Goal: Task Accomplishment & Management: Manage account settings

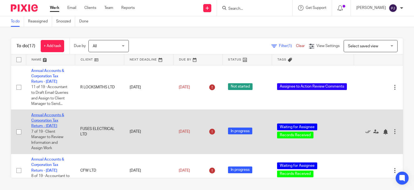
click at [46, 128] on link "Annual Accounts & Corporation Tax Return - [DATE]" at bounding box center [47, 120] width 33 height 15
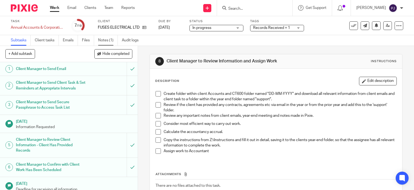
click at [105, 39] on link "Notes (1)" at bounding box center [108, 40] width 20 height 11
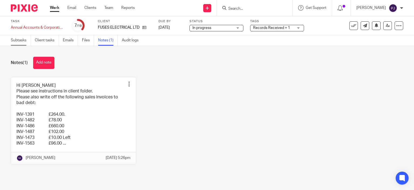
click at [21, 41] on link "Subtasks" at bounding box center [21, 40] width 20 height 11
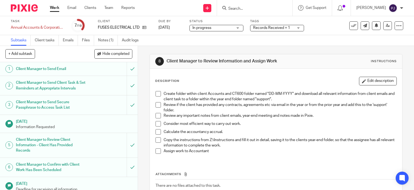
click at [156, 94] on span at bounding box center [158, 93] width 5 height 5
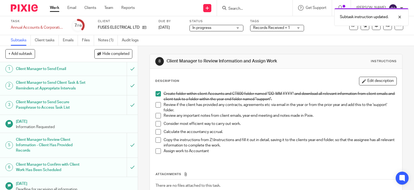
click at [157, 91] on span at bounding box center [158, 93] width 5 height 5
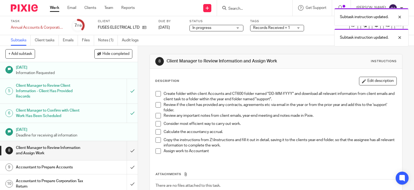
scroll to position [108, 0]
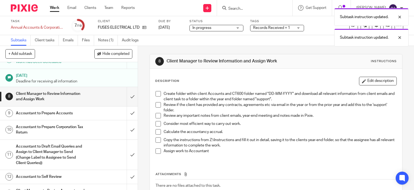
click at [36, 117] on h1 "Accountant to Prepare Accounts" at bounding box center [51, 113] width 70 height 8
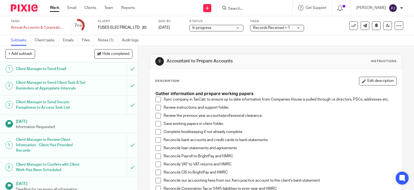
click at [156, 99] on span at bounding box center [158, 99] width 5 height 5
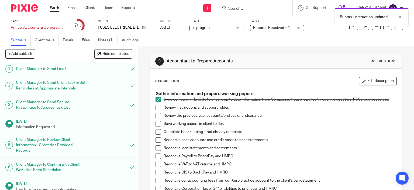
click at [156, 108] on span at bounding box center [158, 107] width 5 height 5
click at [156, 115] on span at bounding box center [158, 115] width 5 height 5
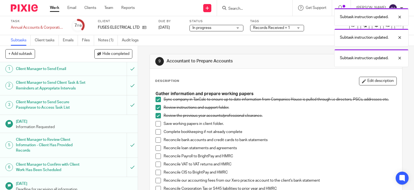
click at [156, 125] on span at bounding box center [158, 123] width 5 height 5
click at [157, 132] on span at bounding box center [158, 131] width 5 height 5
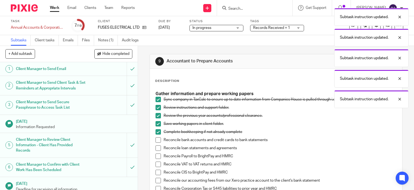
click at [157, 141] on span at bounding box center [158, 139] width 5 height 5
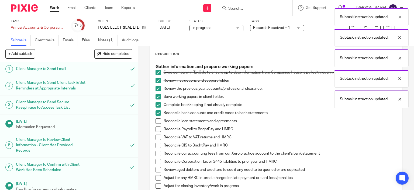
scroll to position [54, 0]
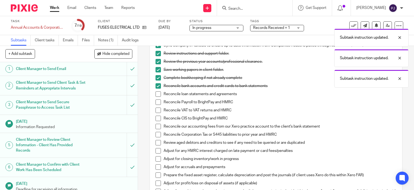
click at [156, 94] on span at bounding box center [158, 93] width 5 height 5
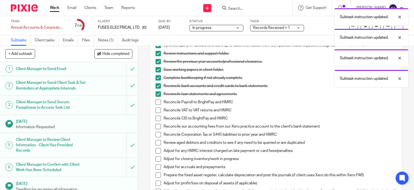
click at [157, 102] on span at bounding box center [158, 101] width 5 height 5
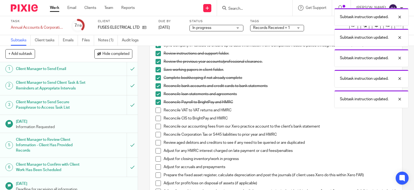
click at [156, 110] on span at bounding box center [158, 109] width 5 height 5
click at [157, 117] on span at bounding box center [158, 117] width 5 height 5
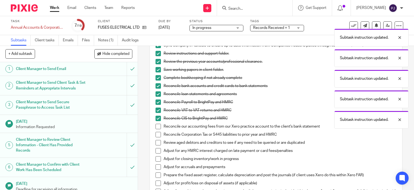
click at [156, 127] on span at bounding box center [158, 126] width 5 height 5
click at [156, 135] on span at bounding box center [158, 134] width 5 height 5
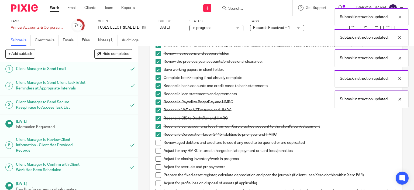
click at [157, 143] on span at bounding box center [158, 142] width 5 height 5
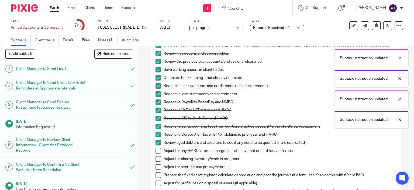
click at [157, 150] on span at bounding box center [158, 150] width 5 height 5
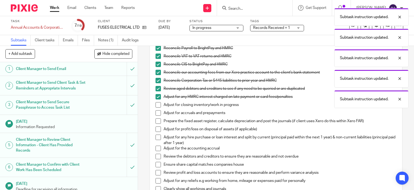
scroll to position [135, 0]
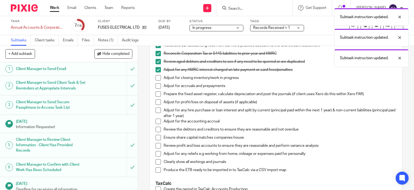
click at [156, 76] on span at bounding box center [158, 77] width 5 height 5
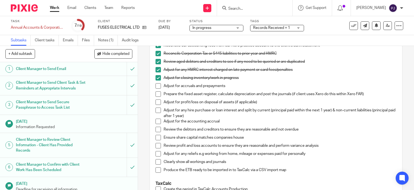
click at [158, 86] on span at bounding box center [158, 85] width 5 height 5
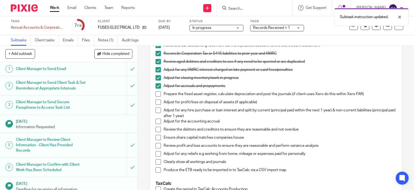
click at [157, 93] on span at bounding box center [158, 93] width 5 height 5
click at [156, 103] on span at bounding box center [158, 101] width 5 height 5
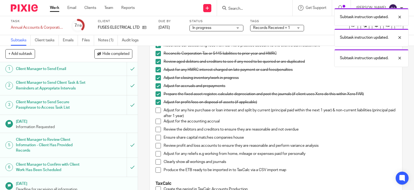
click at [157, 111] on span at bounding box center [158, 109] width 5 height 5
click at [156, 122] on span at bounding box center [158, 120] width 5 height 5
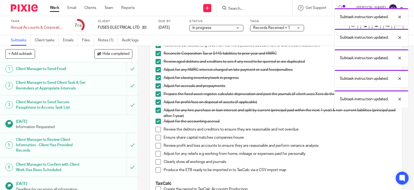
click at [156, 130] on span at bounding box center [158, 128] width 5 height 5
click at [156, 137] on span at bounding box center [158, 137] width 5 height 5
click at [156, 143] on span at bounding box center [158, 145] width 5 height 5
click at [157, 153] on span at bounding box center [158, 153] width 5 height 5
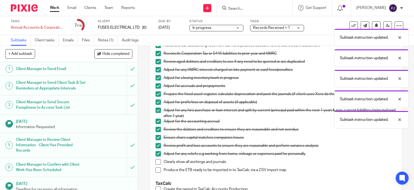
click at [157, 153] on span at bounding box center [158, 153] width 5 height 5
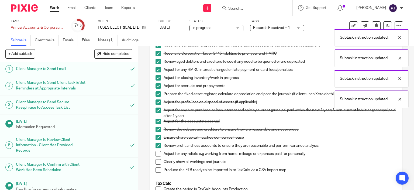
click at [159, 162] on span at bounding box center [158, 161] width 5 height 5
click at [158, 170] on span at bounding box center [158, 169] width 5 height 5
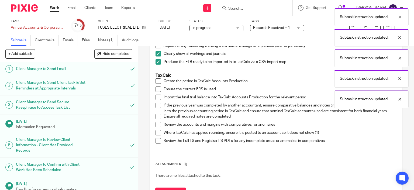
click at [156, 81] on span at bounding box center [158, 80] width 5 height 5
click at [156, 87] on span at bounding box center [158, 88] width 5 height 5
click at [157, 97] on span at bounding box center [158, 96] width 5 height 5
click at [156, 119] on span at bounding box center [158, 116] width 5 height 5
click at [156, 127] on span at bounding box center [158, 124] width 5 height 5
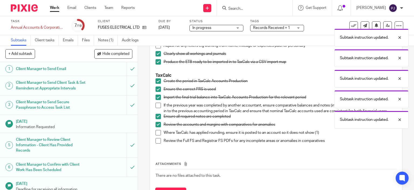
click at [156, 135] on span at bounding box center [158, 132] width 5 height 5
click at [156, 143] on span at bounding box center [158, 140] width 5 height 5
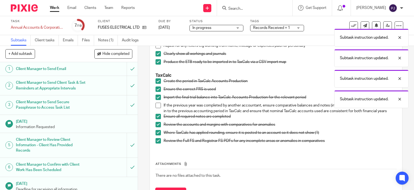
scroll to position [81, 0]
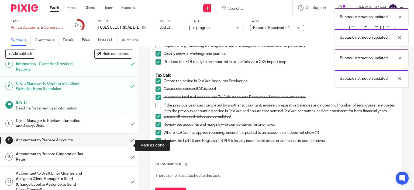
click at [127, 144] on input "submit" at bounding box center [69, 139] width 138 height 13
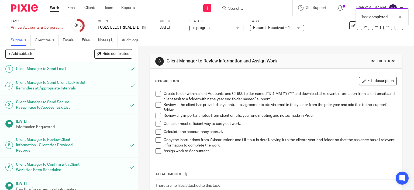
click at [158, 95] on span at bounding box center [158, 93] width 5 height 5
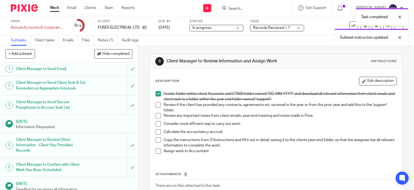
click at [156, 92] on span at bounding box center [158, 93] width 5 height 5
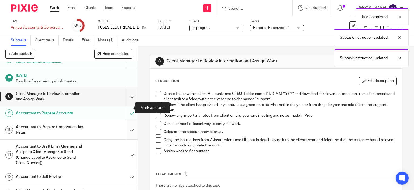
scroll to position [135, 0]
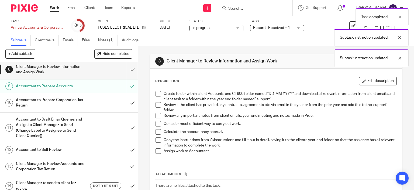
click at [43, 112] on link "10 Accountant to Prepare Corporation Tax Return" at bounding box center [63, 102] width 127 height 19
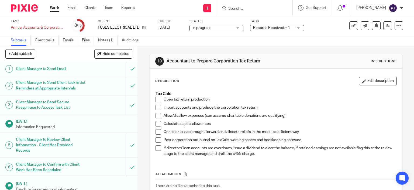
click at [158, 99] on span at bounding box center [158, 99] width 5 height 5
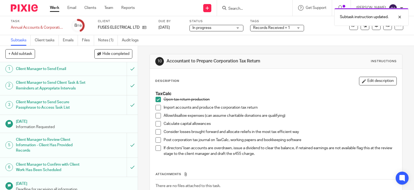
click at [159, 107] on span at bounding box center [158, 107] width 5 height 5
click at [156, 114] on span at bounding box center [158, 115] width 5 height 5
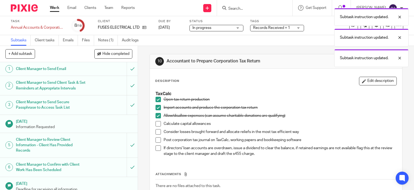
click at [156, 124] on span at bounding box center [158, 123] width 5 height 5
click at [156, 131] on span at bounding box center [158, 131] width 5 height 5
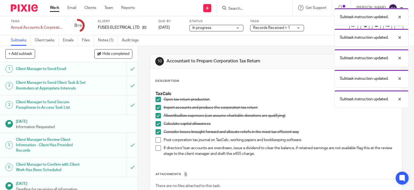
click at [156, 129] on span at bounding box center [158, 131] width 5 height 5
click at [156, 139] on span at bounding box center [158, 139] width 5 height 5
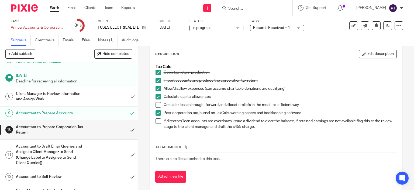
scroll to position [135, 0]
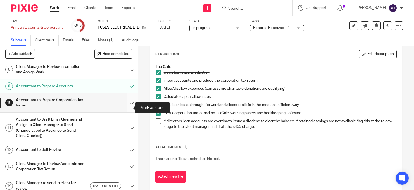
click at [126, 109] on input "submit" at bounding box center [69, 102] width 138 height 19
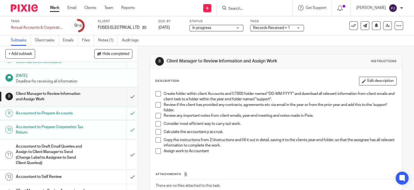
scroll to position [135, 0]
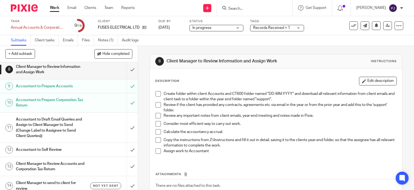
click at [36, 153] on h1 "Accountant to Self Review" at bounding box center [51, 149] width 70 height 8
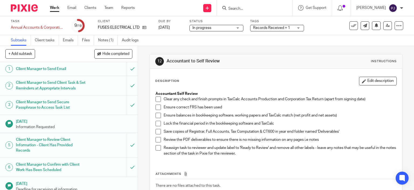
drag, startPoint x: 158, startPoint y: 98, endPoint x: 155, endPoint y: 102, distance: 4.5
click at [157, 99] on span at bounding box center [158, 98] width 5 height 5
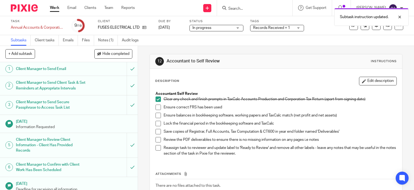
drag, startPoint x: 157, startPoint y: 107, endPoint x: 155, endPoint y: 110, distance: 4.0
click at [157, 108] on span at bounding box center [158, 106] width 5 height 5
click at [156, 116] on span at bounding box center [158, 114] width 5 height 5
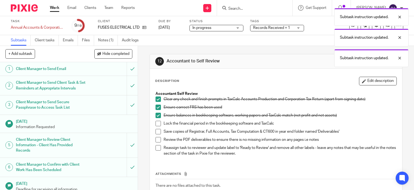
click at [157, 123] on span at bounding box center [158, 123] width 5 height 5
click at [156, 130] on span at bounding box center [158, 131] width 5 height 5
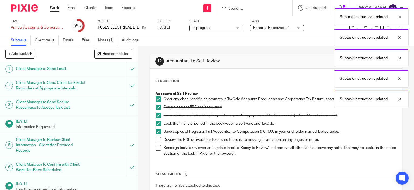
click at [156, 138] on span at bounding box center [158, 139] width 5 height 5
click at [156, 148] on span at bounding box center [158, 147] width 5 height 5
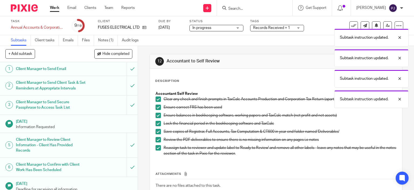
click at [255, 29] on div "Subtask instruction updated. Subtask instruction updated. Subtask instruction u…" at bounding box center [308, 56] width 202 height 102
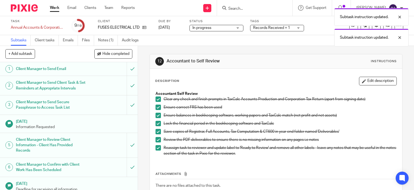
click at [278, 28] on div "Subtask instruction updated. Subtask instruction updated." at bounding box center [308, 25] width 202 height 41
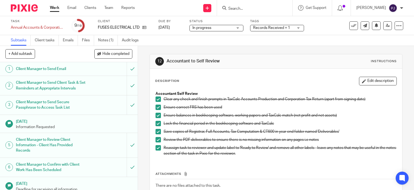
click at [298, 27] on div "Records Received + 1" at bounding box center [277, 28] width 54 height 6
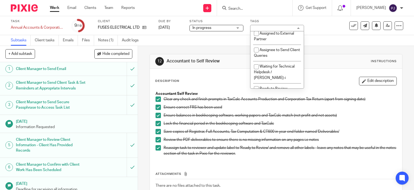
scroll to position [162, 0]
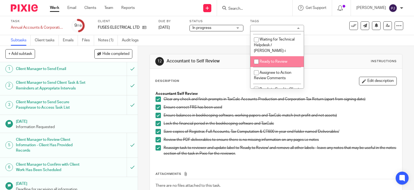
click at [270, 63] on span "Ready to Review" at bounding box center [274, 62] width 28 height 4
checkbox input "true"
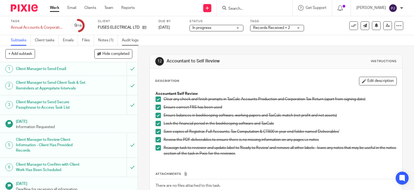
click at [131, 41] on link "Audit logs" at bounding box center [132, 40] width 21 height 11
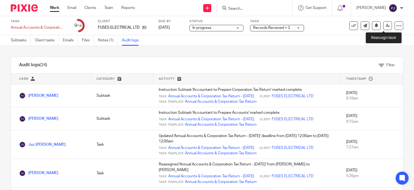
click at [386, 25] on icon at bounding box center [388, 25] width 4 height 4
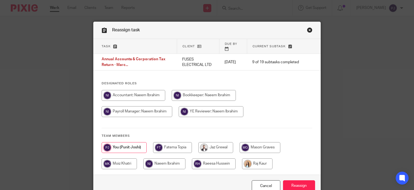
click at [156, 158] on input "radio" at bounding box center [164, 163] width 42 height 11
radio input "true"
click at [303, 180] on input "Reassign" at bounding box center [299, 186] width 32 height 12
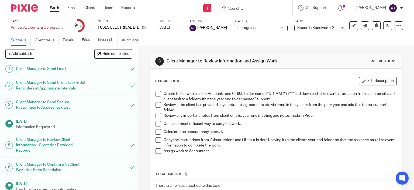
click at [53, 9] on link "Work" at bounding box center [54, 7] width 9 height 5
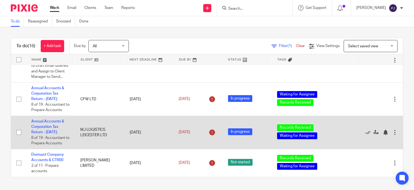
scroll to position [54, 0]
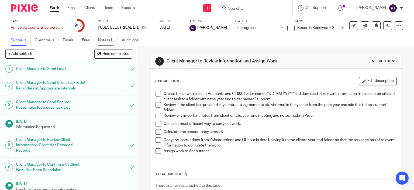
click at [107, 38] on link "Notes (1)" at bounding box center [108, 40] width 20 height 11
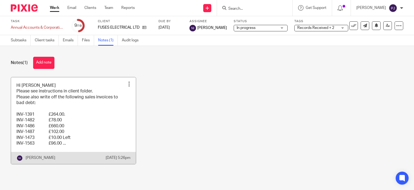
click at [68, 109] on link at bounding box center [73, 120] width 125 height 87
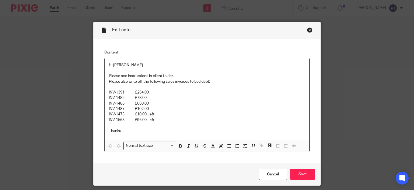
click at [25, 90] on div "Edit note Content Hi [PERSON_NAME] Please see instructions in client folder. Pl…" at bounding box center [207, 95] width 414 height 190
